Goal: Transaction & Acquisition: Purchase product/service

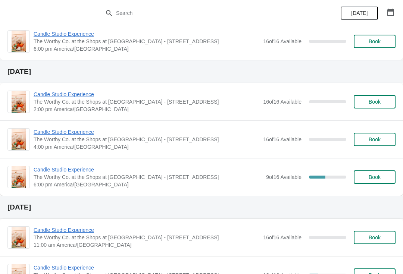
scroll to position [259, 0]
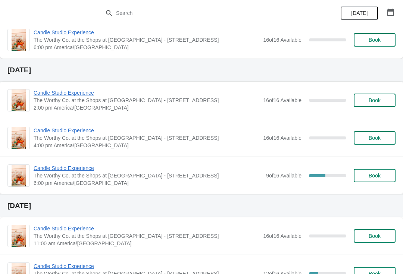
click at [385, 98] on span "Book" at bounding box center [375, 100] width 28 height 6
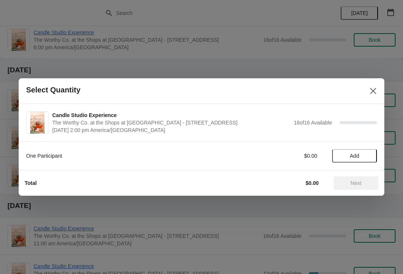
click at [360, 157] on span "Add" at bounding box center [354, 156] width 31 height 6
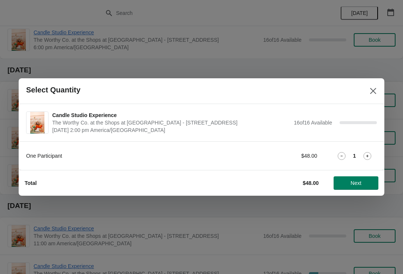
click at [369, 155] on icon at bounding box center [368, 156] width 8 height 8
click at [361, 182] on span "Next" at bounding box center [356, 183] width 11 height 6
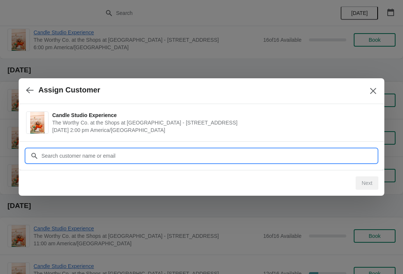
click at [183, 157] on input "Customer" at bounding box center [209, 155] width 336 height 13
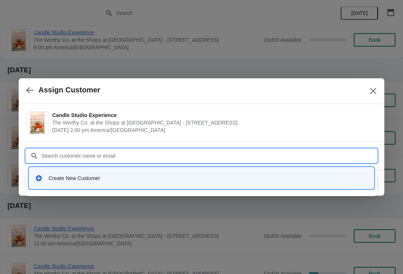
click at [102, 180] on div "Create New Customer" at bounding box center [209, 178] width 320 height 7
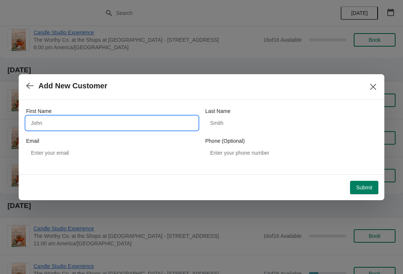
click at [160, 124] on input "First Name" at bounding box center [112, 123] width 172 height 13
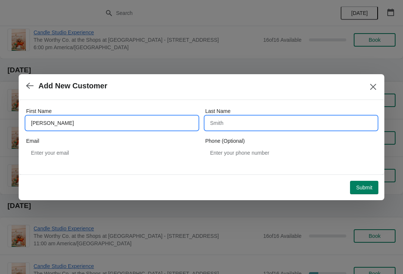
click at [289, 121] on input "Last Name" at bounding box center [291, 123] width 172 height 13
click at [269, 125] on input "Last Name" at bounding box center [291, 123] width 172 height 13
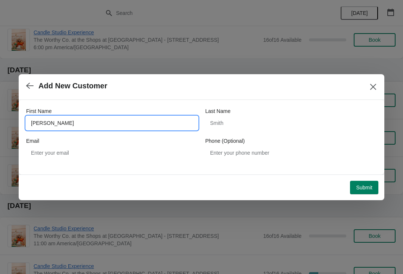
click at [138, 126] on input "[PERSON_NAME]" at bounding box center [112, 123] width 172 height 13
type input "[PERSON_NAME]"
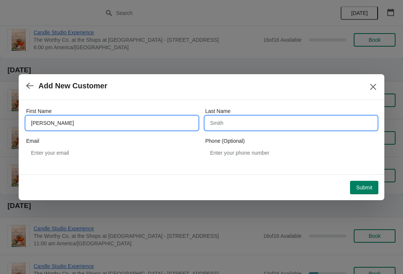
click at [313, 124] on input "Last Name" at bounding box center [291, 123] width 172 height 13
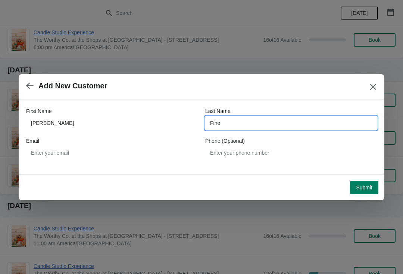
type input "Fine"
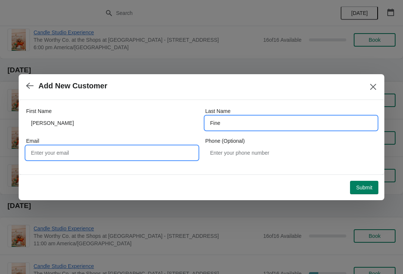
click at [153, 156] on input "Email" at bounding box center [112, 152] width 172 height 13
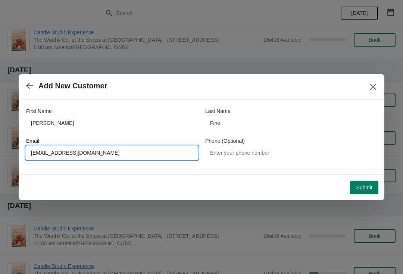
type input "[EMAIL_ADDRESS][DOMAIN_NAME]"
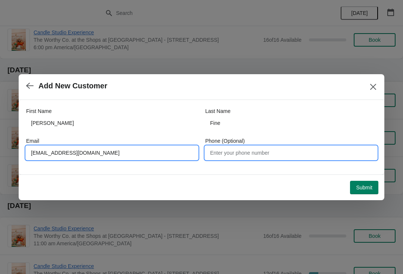
click at [287, 153] on input "Phone (Optional)" at bounding box center [291, 152] width 172 height 13
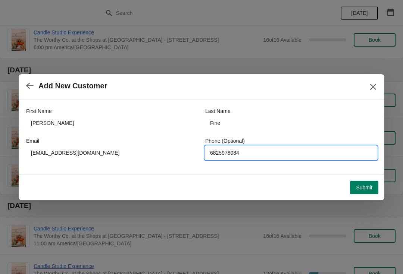
type input "6825978084"
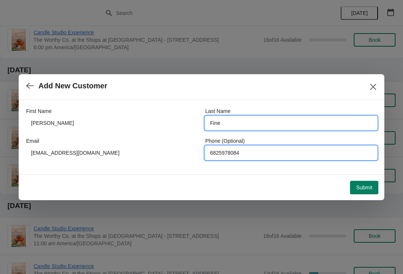
click at [346, 117] on input "Fine" at bounding box center [291, 123] width 172 height 13
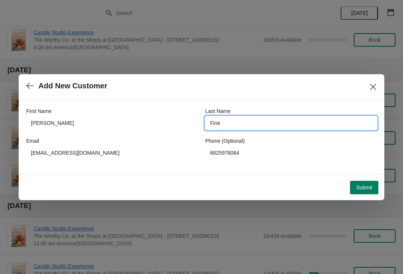
click at [341, 90] on span "Add New Customer" at bounding box center [192, 86] width 333 height 9
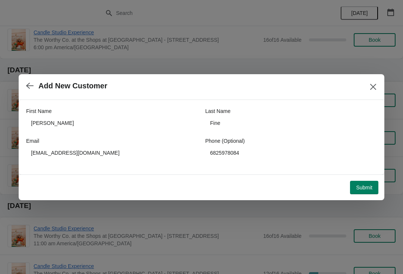
click at [370, 187] on span "Submit" at bounding box center [364, 188] width 16 height 6
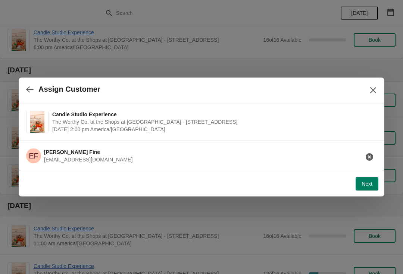
click at [369, 186] on span "Next" at bounding box center [367, 184] width 11 height 6
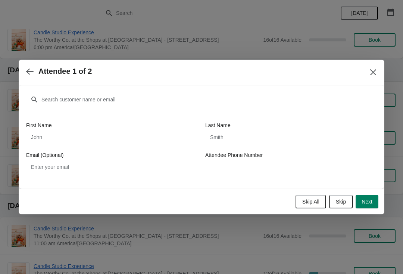
click at [341, 206] on button "Skip" at bounding box center [341, 201] width 24 height 13
click at [366, 203] on span "Review Order" at bounding box center [357, 202] width 32 height 6
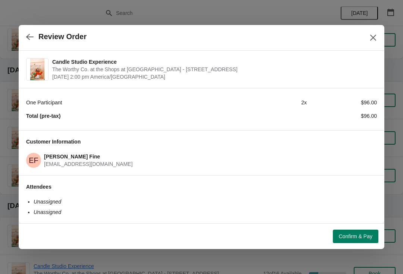
click at [368, 236] on span "Confirm & Pay" at bounding box center [356, 237] width 34 height 6
